Goal: Task Accomplishment & Management: Manage account settings

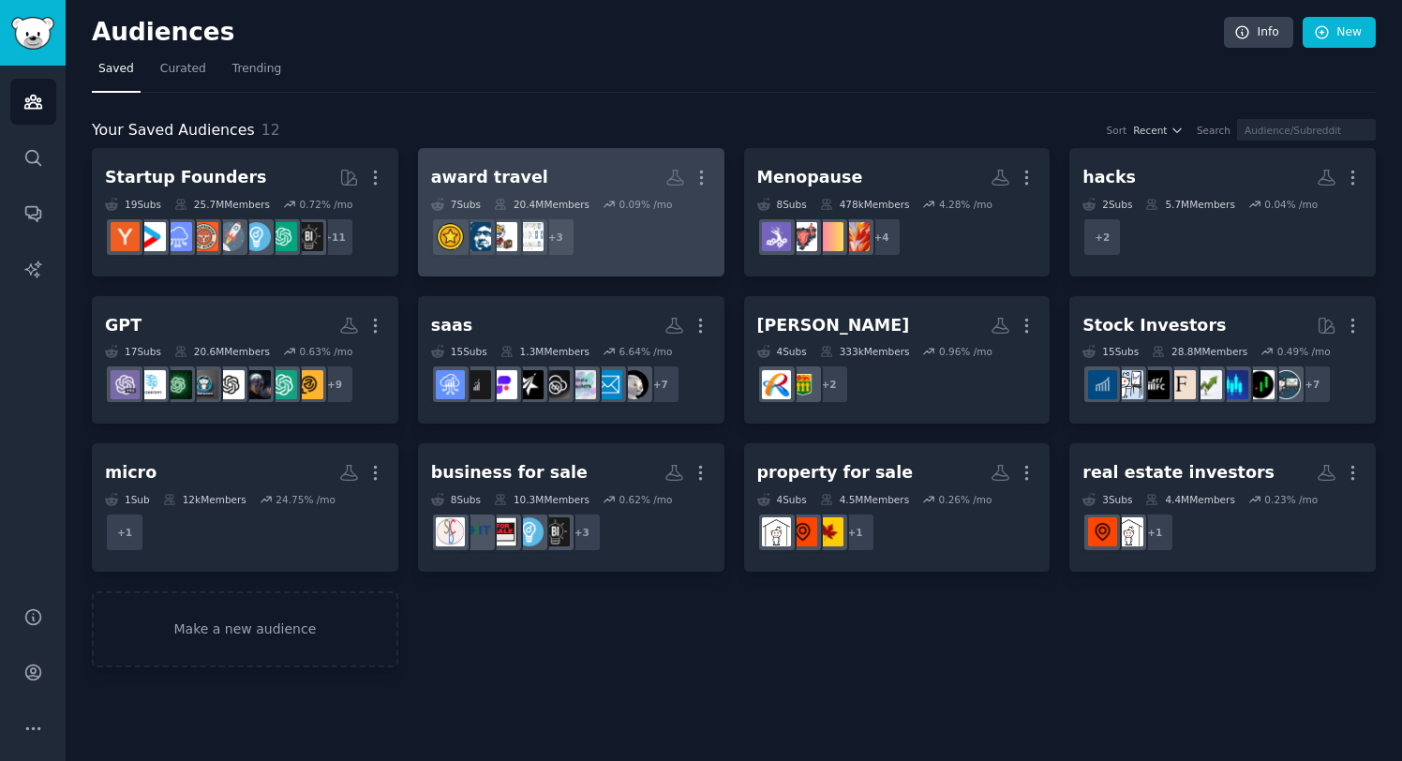
click at [534, 173] on h2 "award travel More" at bounding box center [571, 177] width 280 height 33
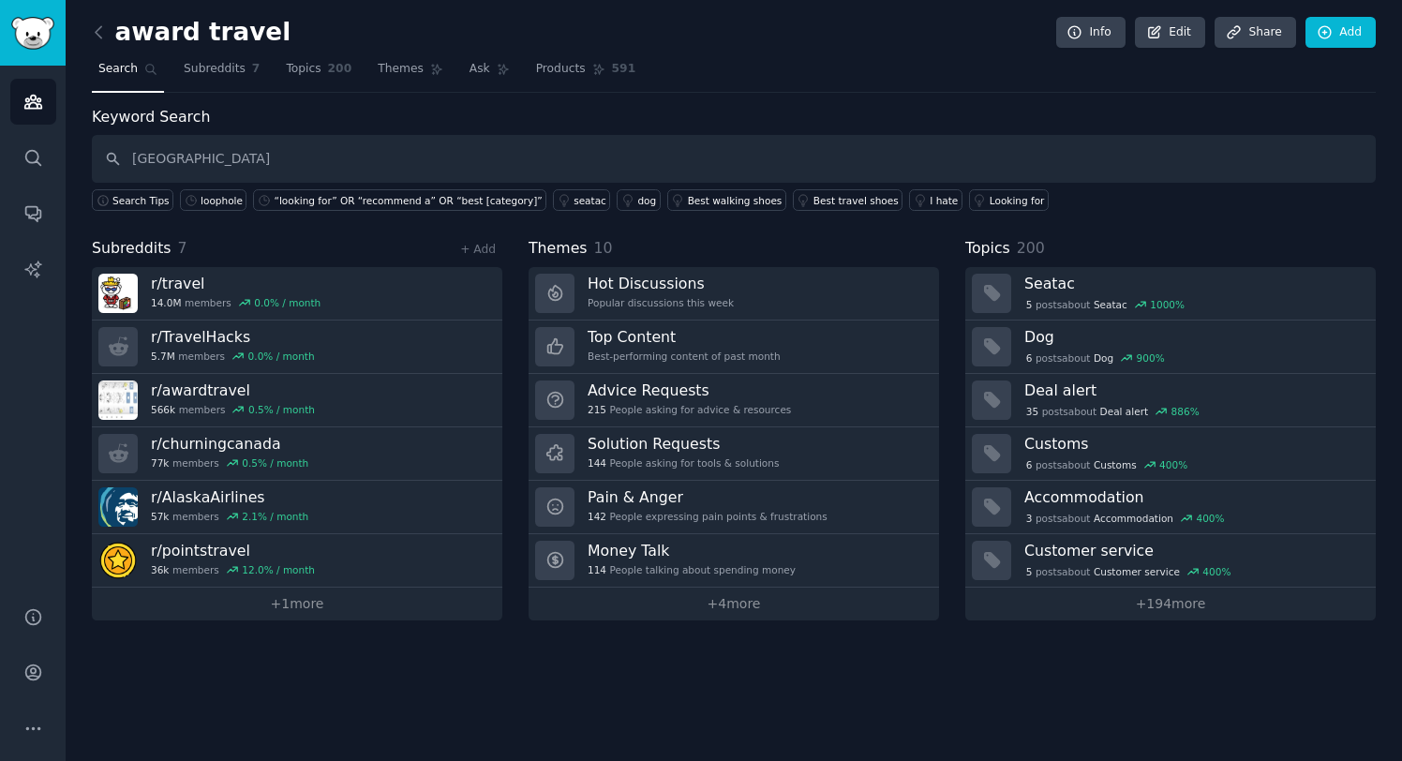
type input "bangkok"
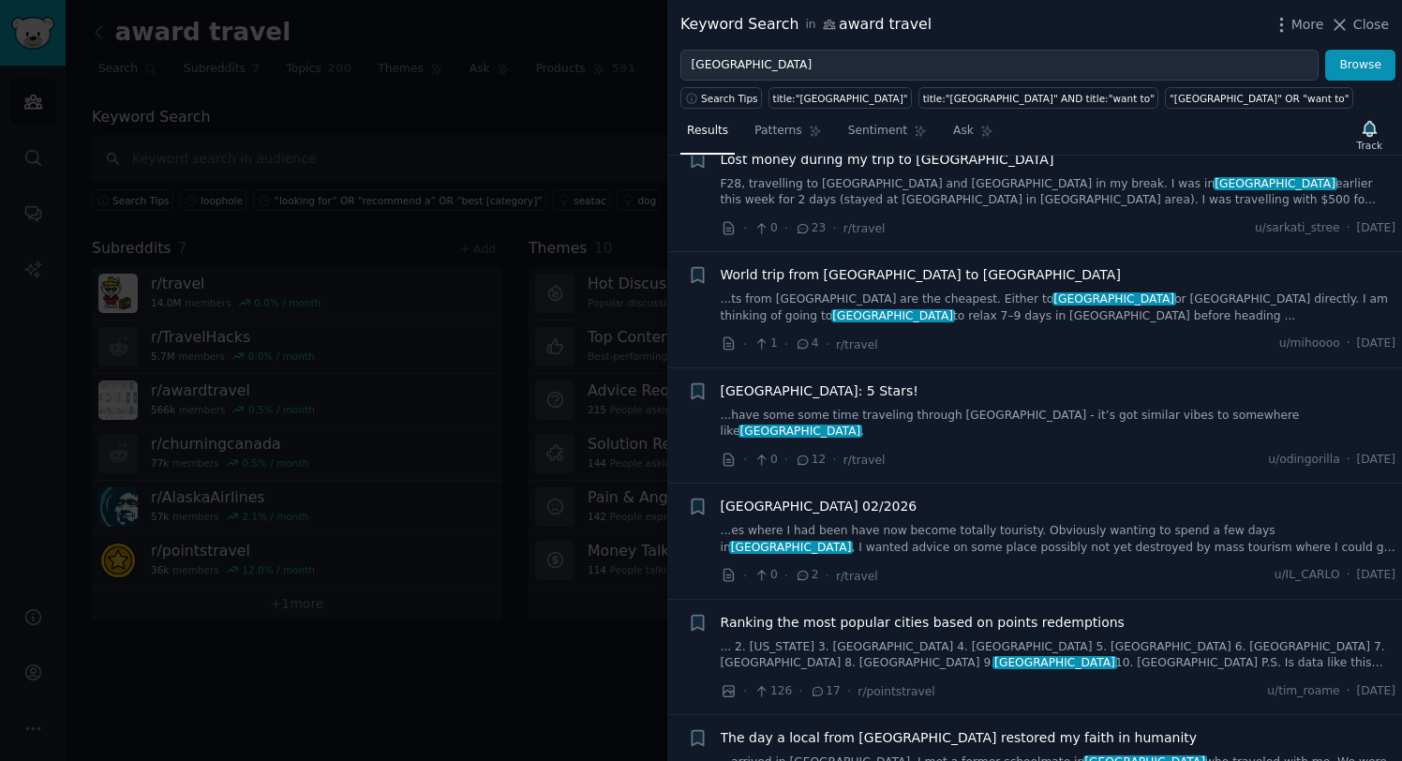
scroll to position [783, 0]
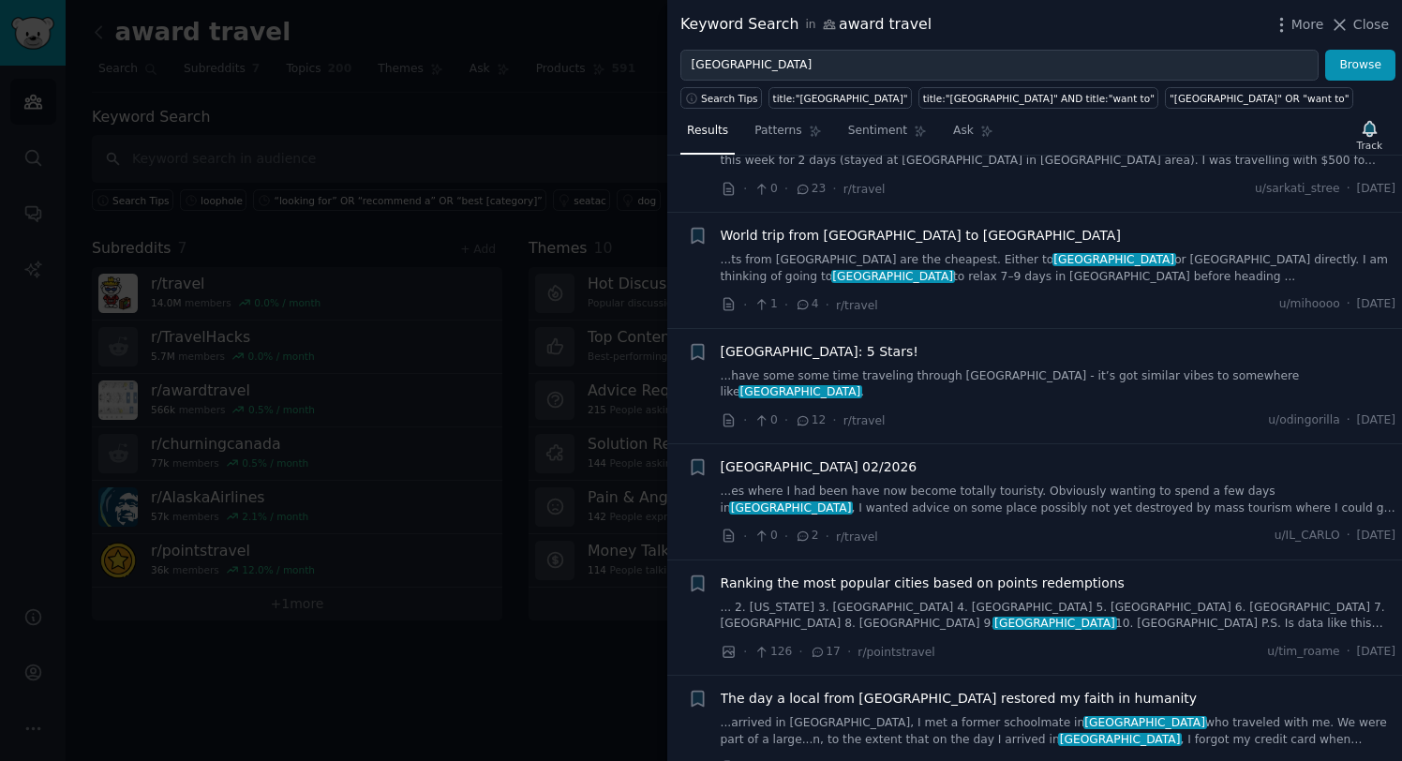
click at [920, 574] on span "Ranking the most popular cities based on points redemptions" at bounding box center [923, 584] width 404 height 20
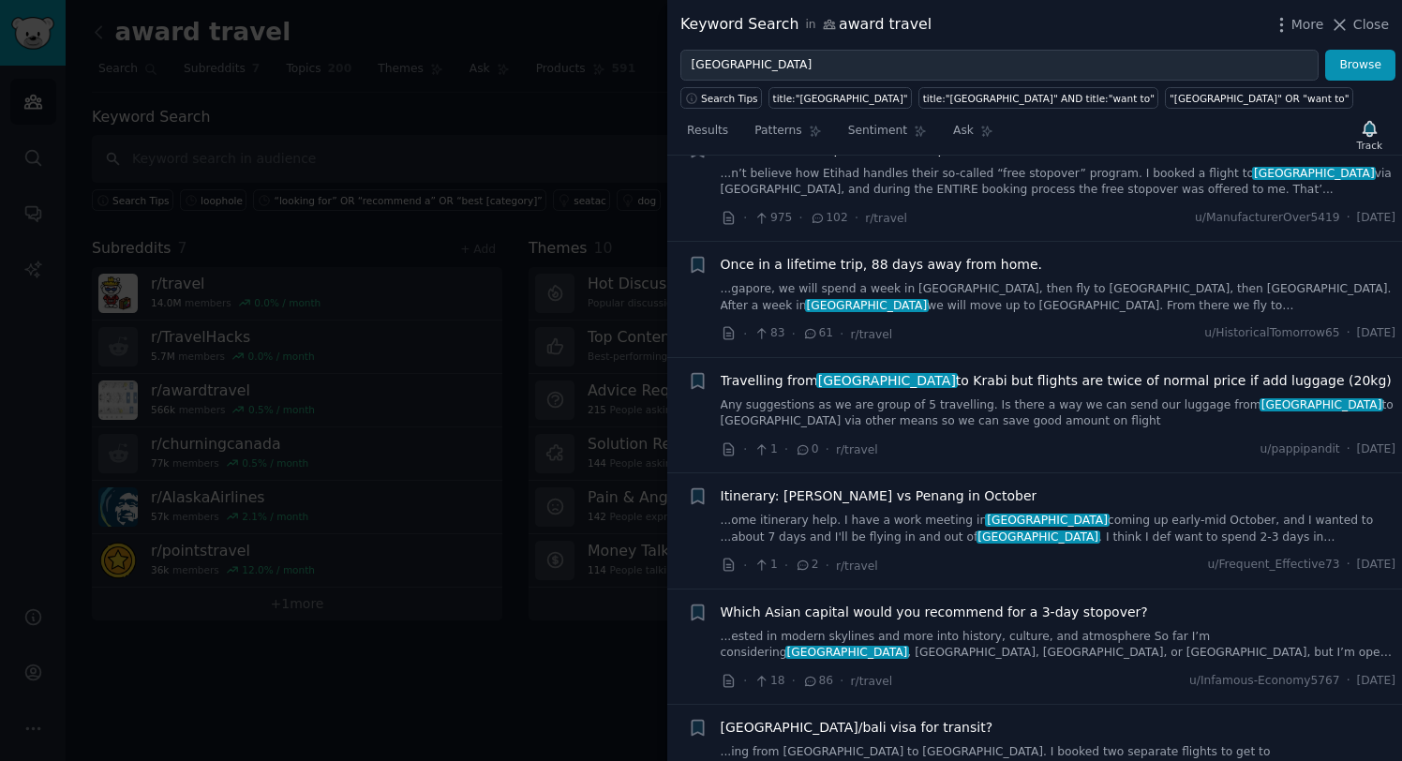
scroll to position [2421, 0]
click at [813, 485] on span "Itinerary: Koh Rong vs Penang in October" at bounding box center [879, 495] width 317 height 20
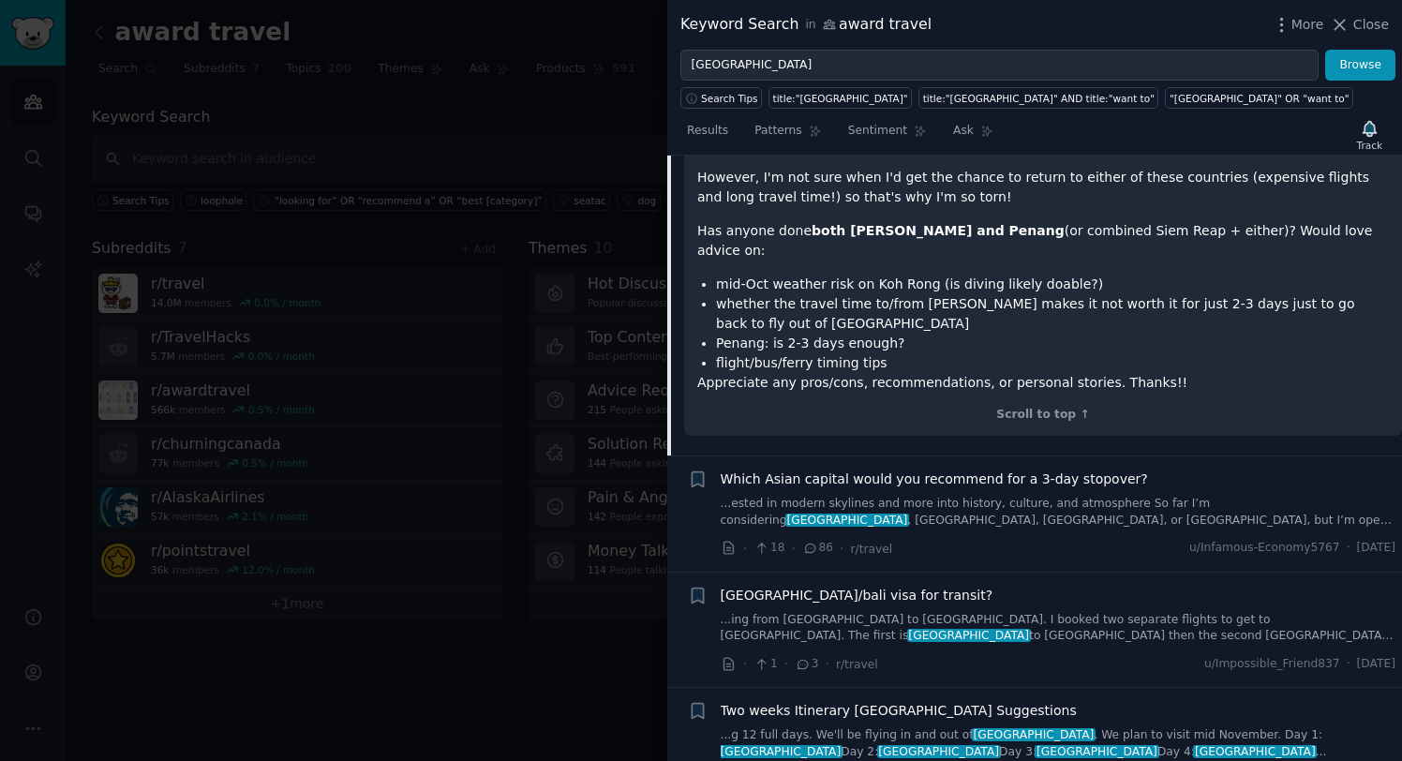
scroll to position [2600, 0]
click at [434, 73] on div at bounding box center [701, 380] width 1402 height 761
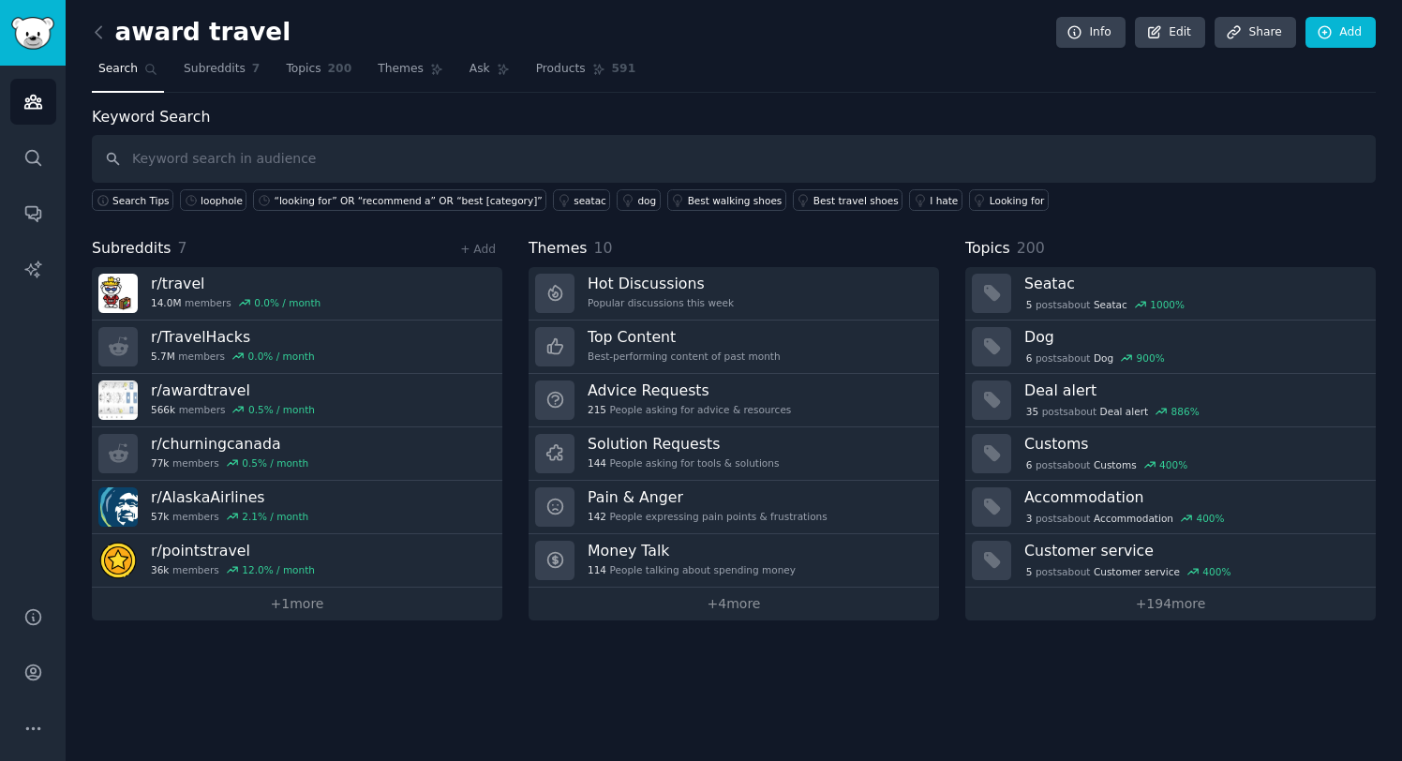
click at [446, 36] on div "award travel Info Edit Share Add" at bounding box center [734, 36] width 1284 height 38
click at [37, 618] on icon "Sidebar" at bounding box center [33, 617] width 20 height 20
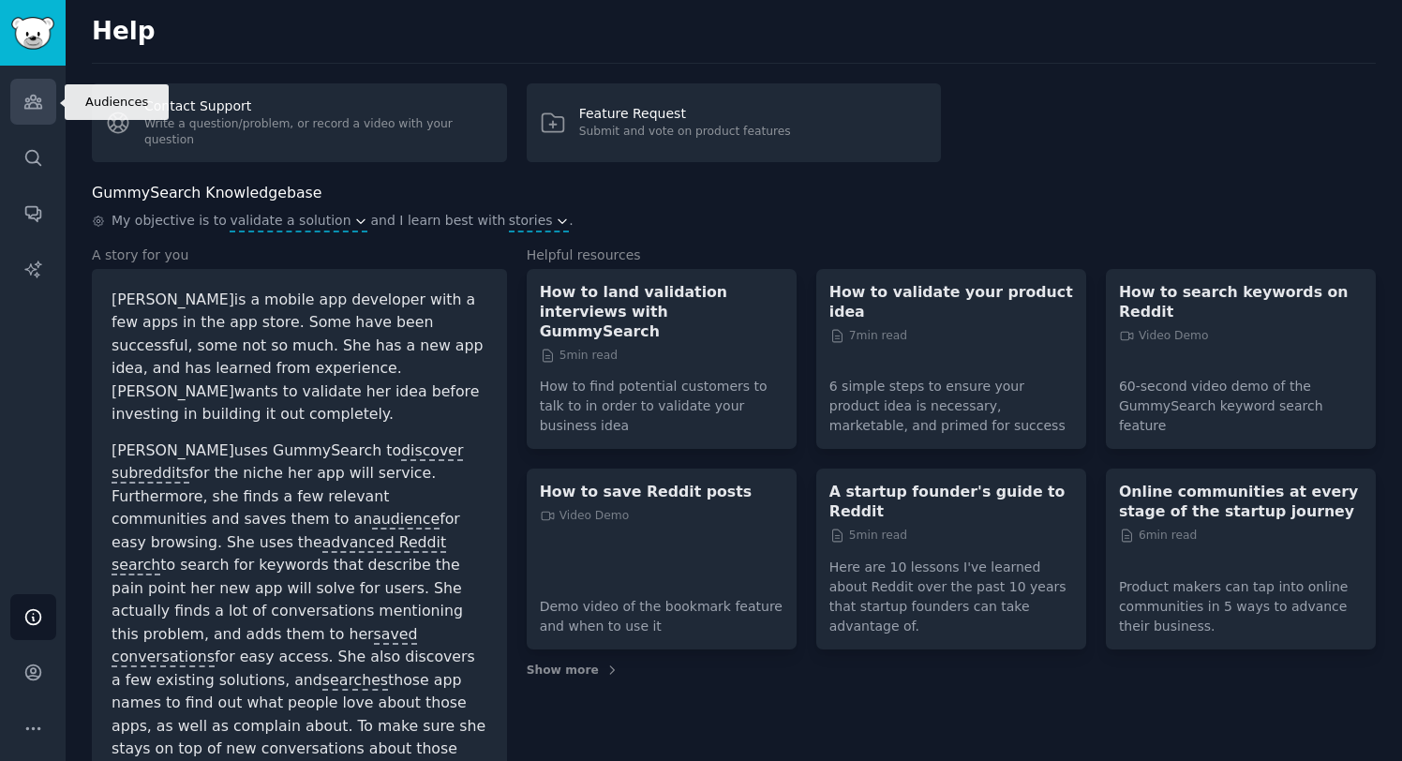
click at [41, 103] on icon "Sidebar" at bounding box center [33, 102] width 20 height 20
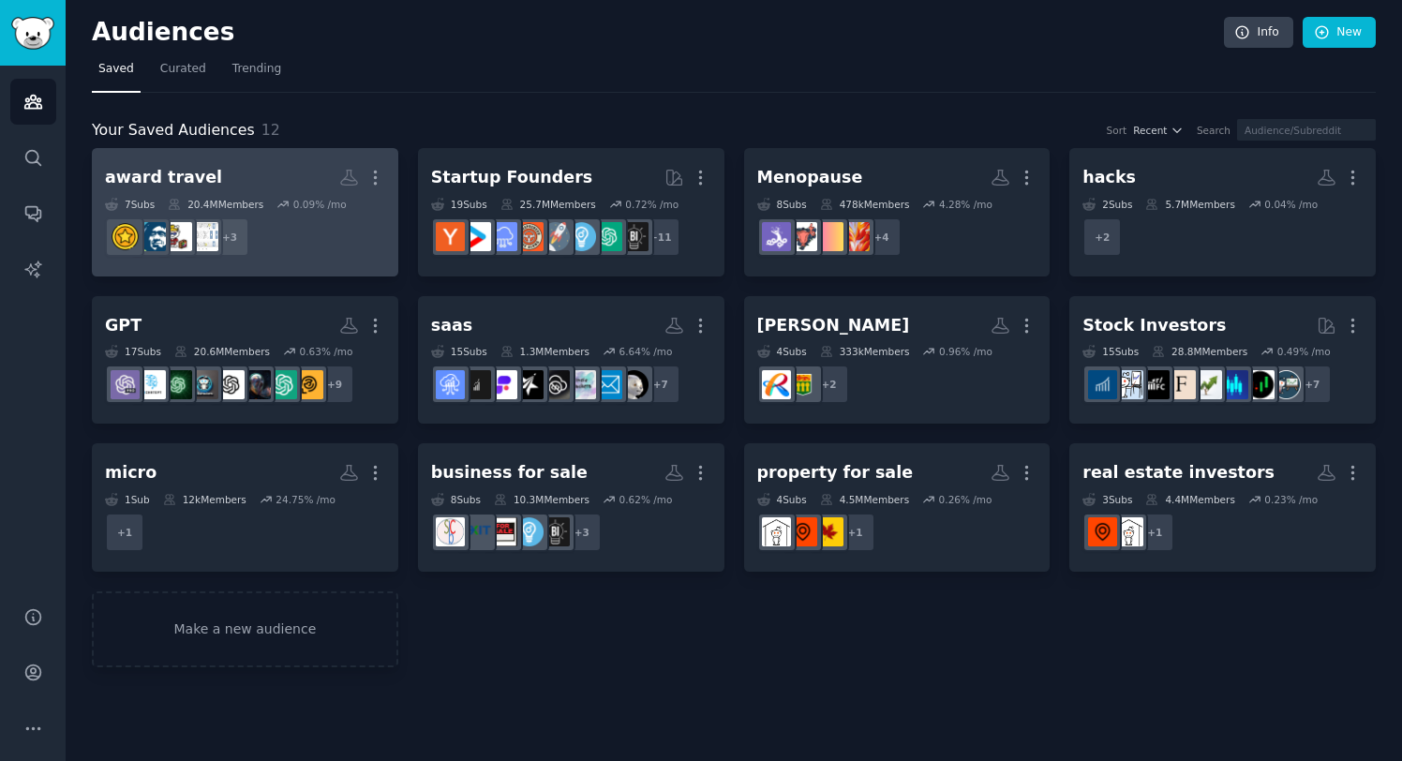
click at [207, 187] on h2 "award travel More" at bounding box center [245, 177] width 280 height 33
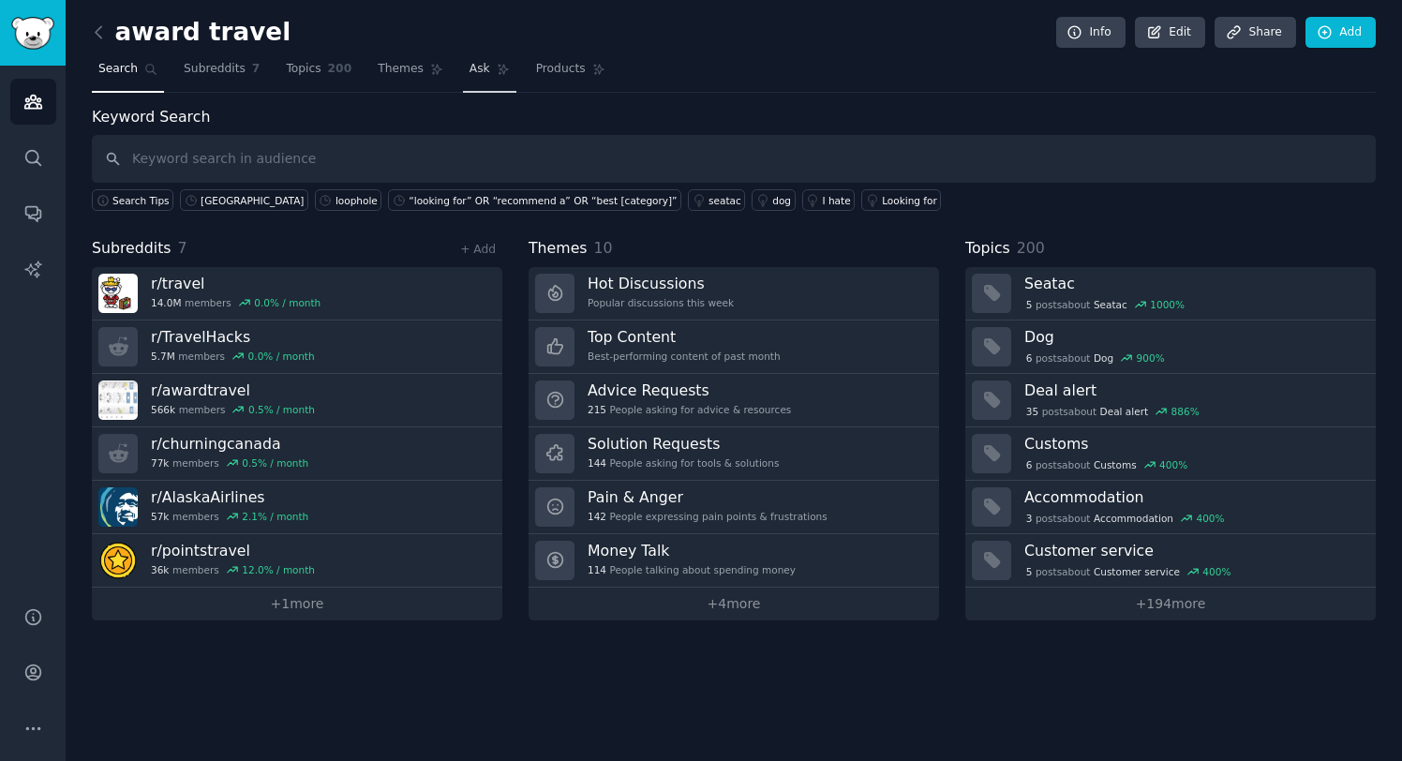
click at [480, 61] on span "Ask" at bounding box center [480, 69] width 21 height 17
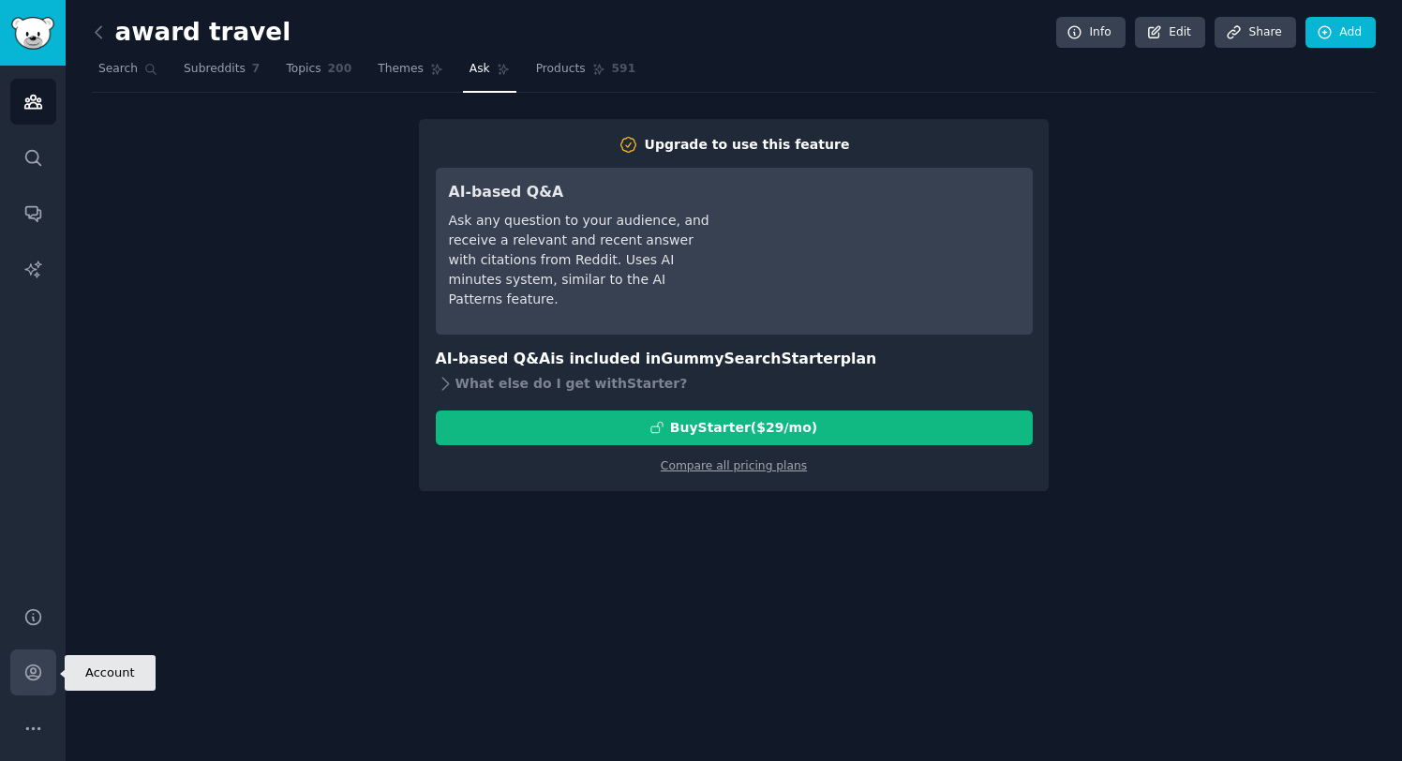
click at [28, 677] on icon "Sidebar" at bounding box center [32, 672] width 15 height 15
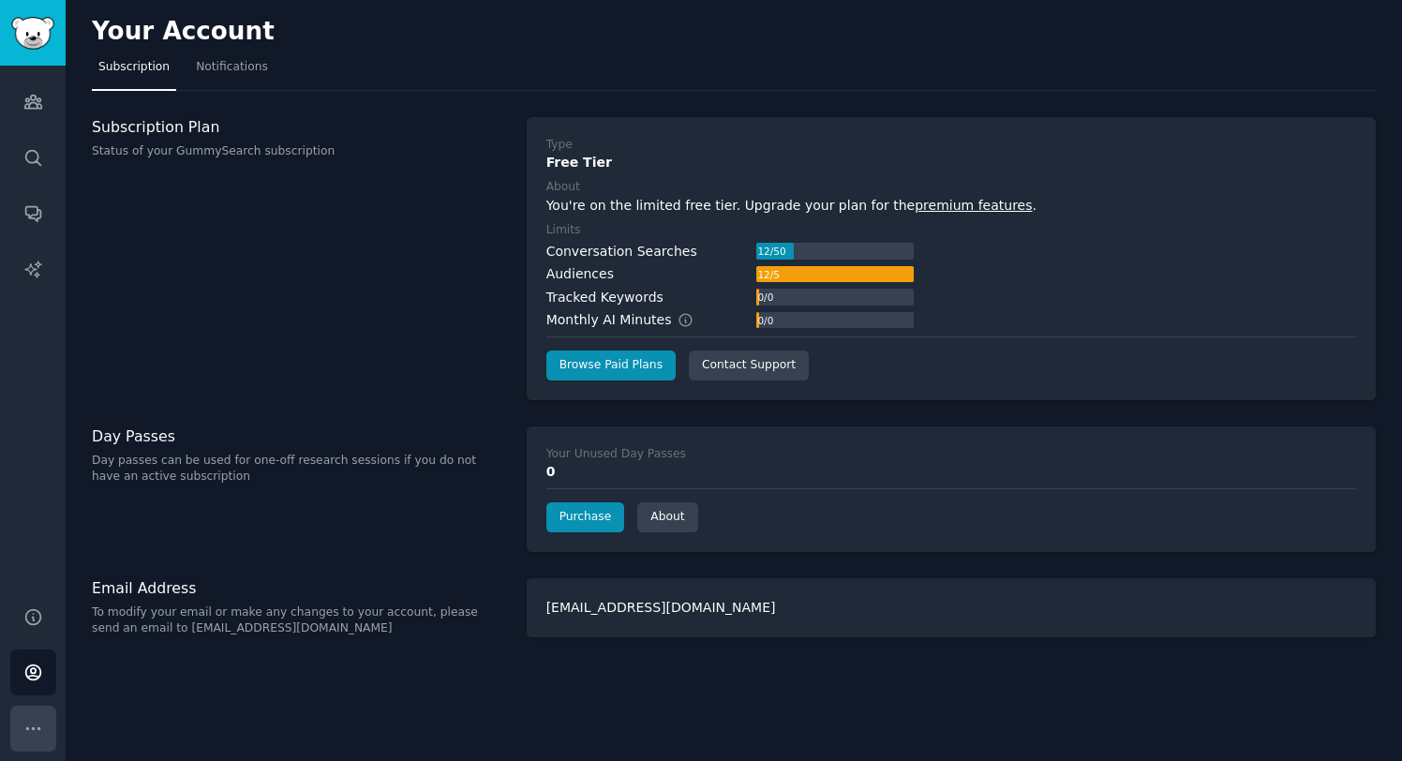
click at [32, 733] on icon "Sidebar" at bounding box center [33, 729] width 20 height 20
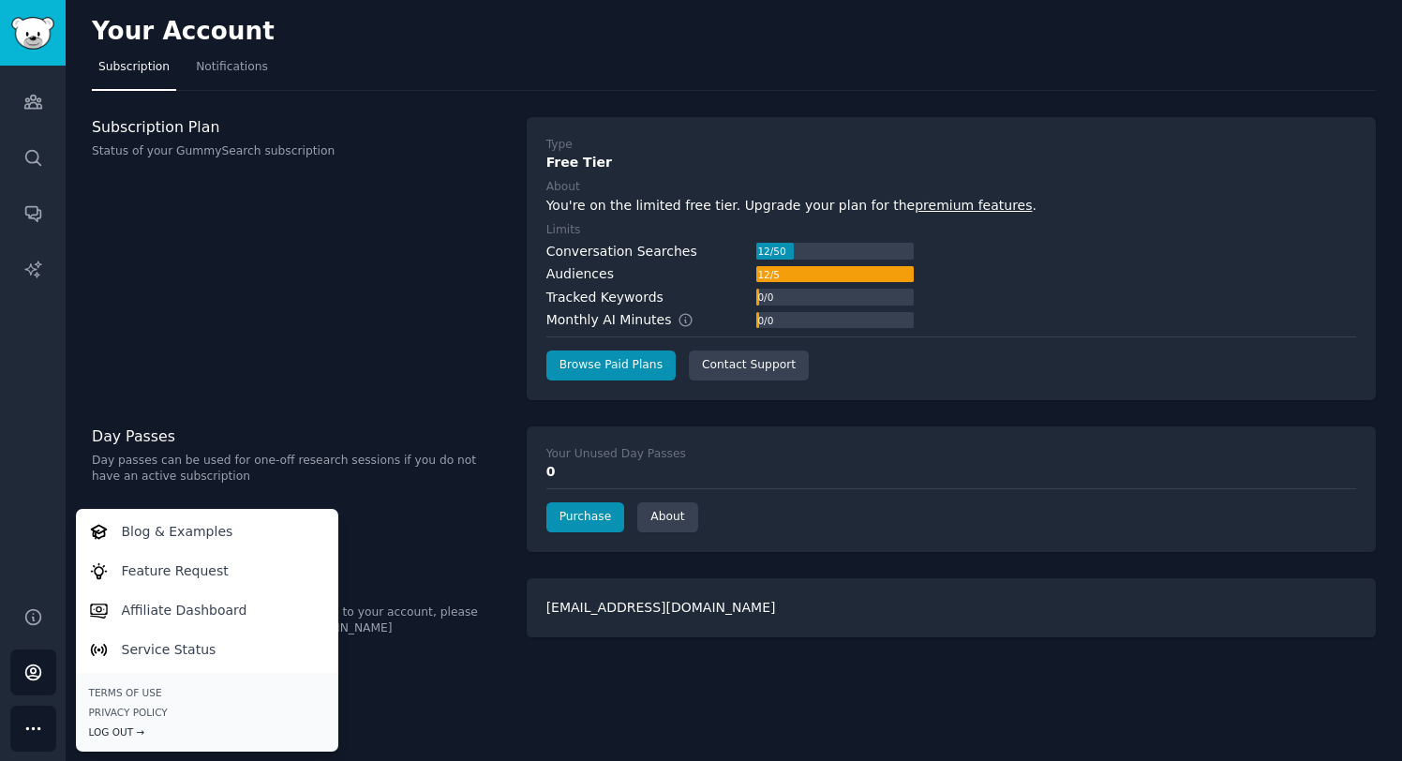
click at [108, 728] on div "Log Out →" at bounding box center [207, 731] width 236 height 13
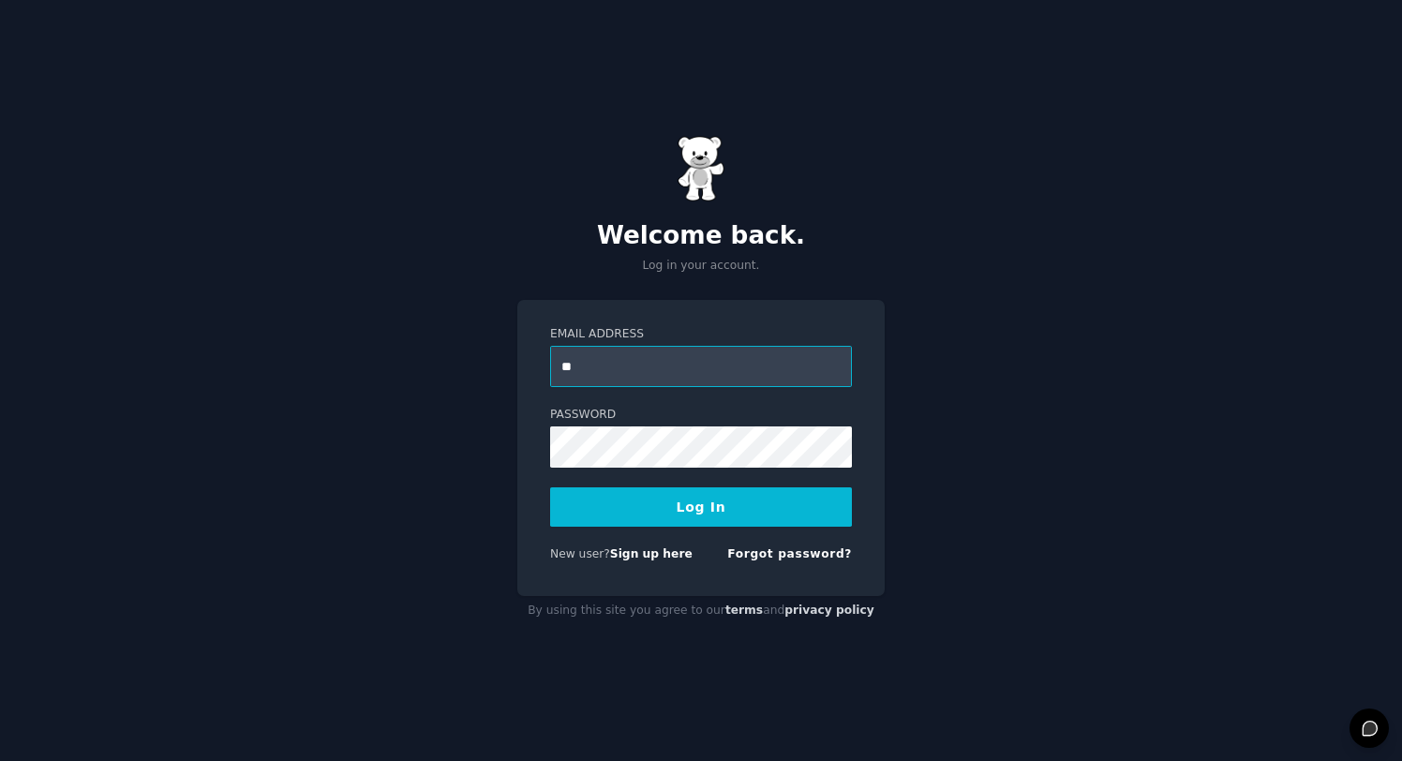
type input "*"
type input "**********"
click at [701, 506] on button "Log In" at bounding box center [701, 506] width 302 height 39
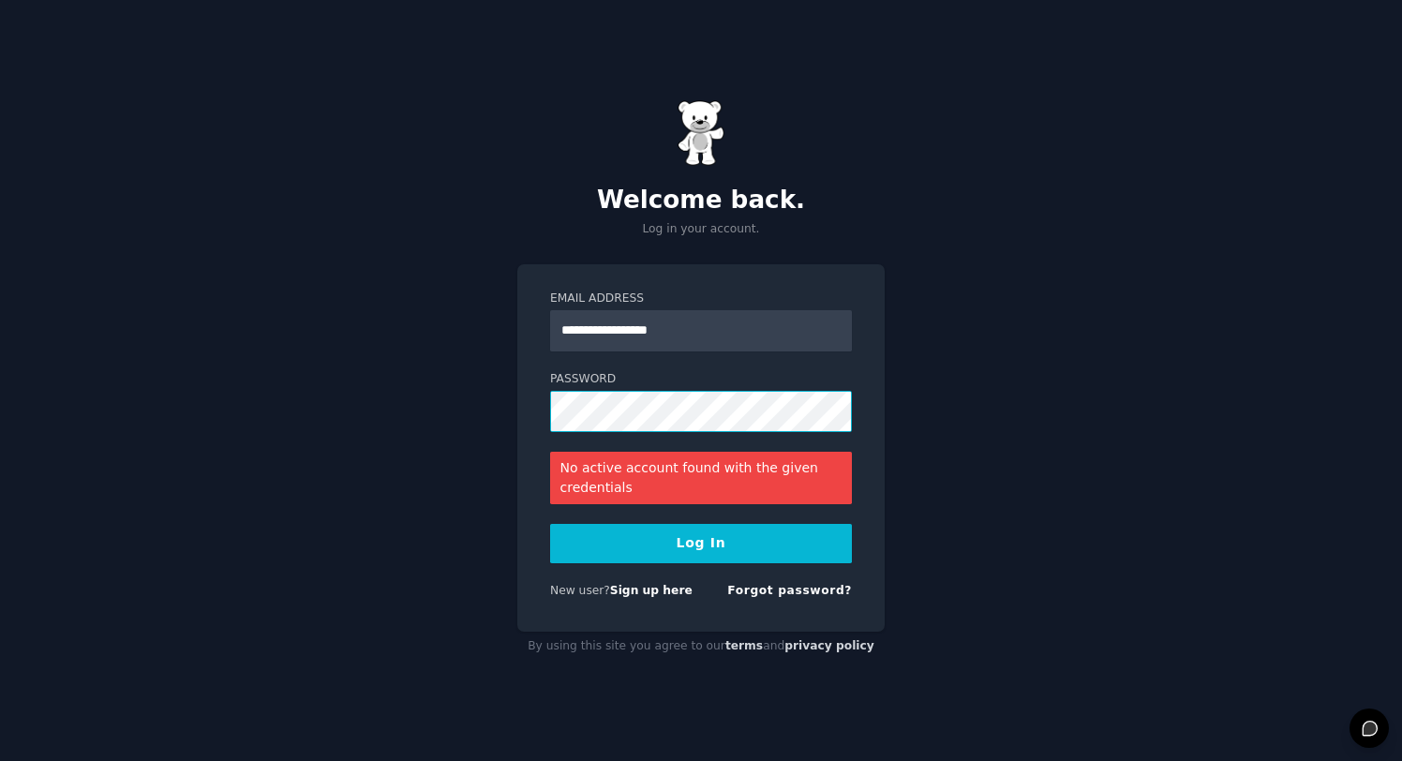
click at [701, 543] on button "Log In" at bounding box center [701, 543] width 302 height 39
click at [762, 590] on link "Forgot password?" at bounding box center [789, 590] width 125 height 13
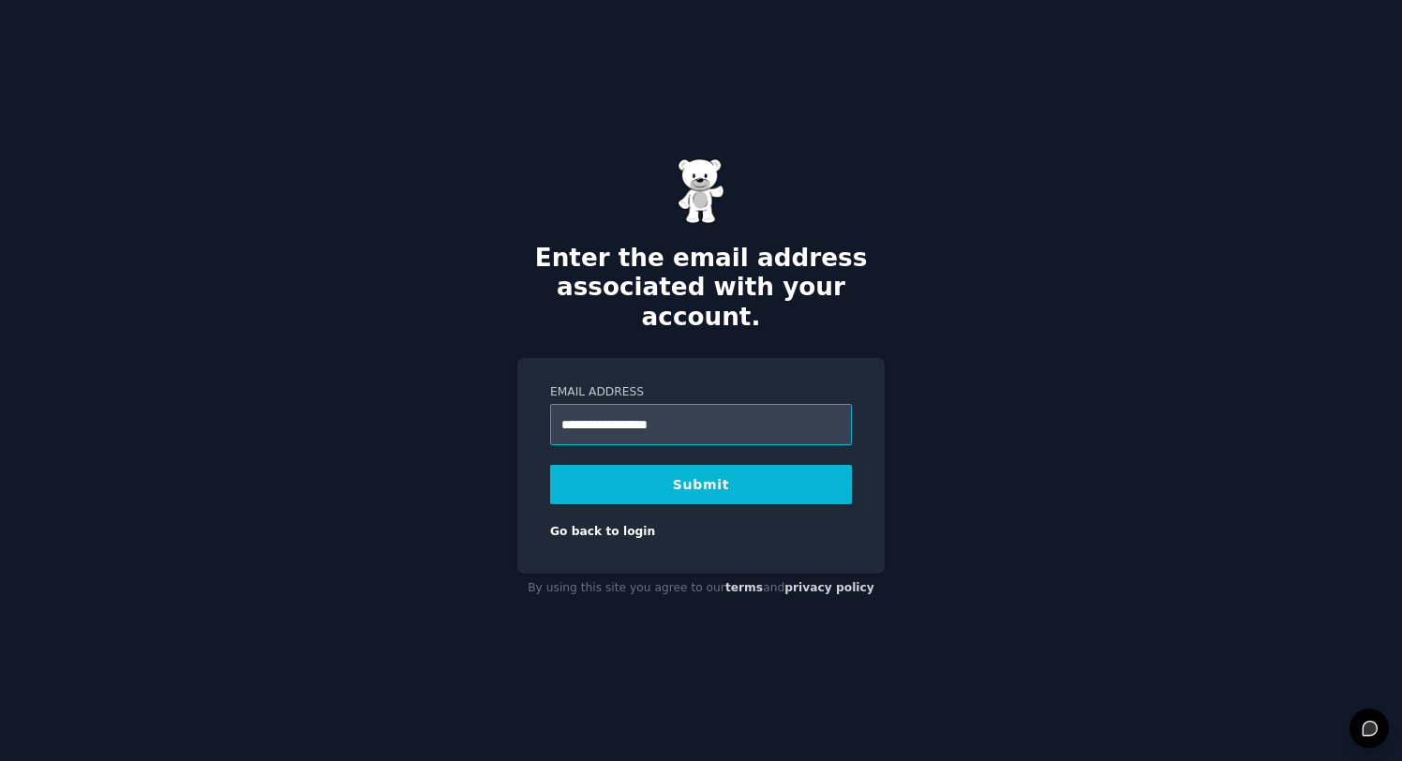
type input "**********"
click at [781, 472] on button "Submit" at bounding box center [701, 484] width 302 height 39
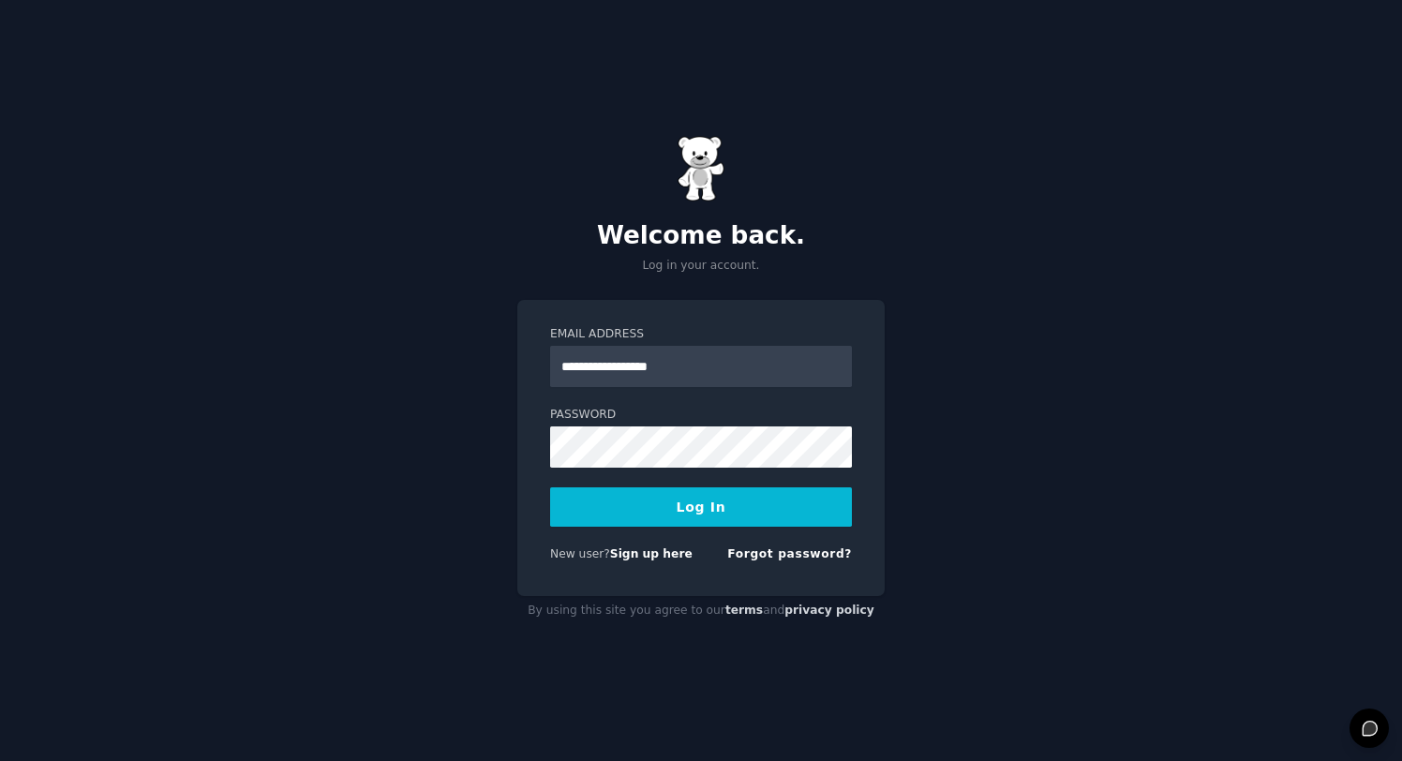
type input "**********"
click at [823, 413] on label "Password" at bounding box center [701, 415] width 302 height 17
click at [701, 506] on button "Log In" at bounding box center [701, 506] width 302 height 39
